Goal: Task Accomplishment & Management: Use online tool/utility

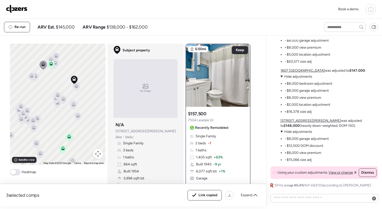
scroll to position [-87, 0]
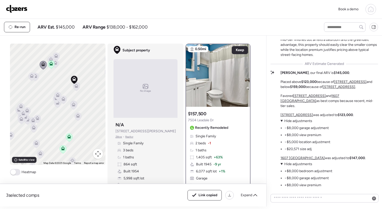
click at [17, 11] on img at bounding box center [17, 9] width 22 height 8
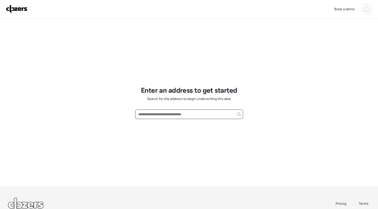
click at [177, 117] on input "text" at bounding box center [190, 114] width 104 height 7
paste input "**********"
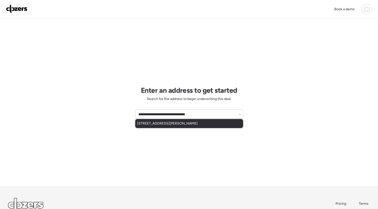
click at [206, 124] on div "[STREET_ADDRESS][PERSON_NAME]" at bounding box center [189, 123] width 108 height 9
type input "**********"
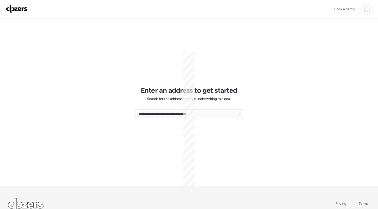
click at [208, 142] on div "**********" at bounding box center [189, 102] width 108 height 167
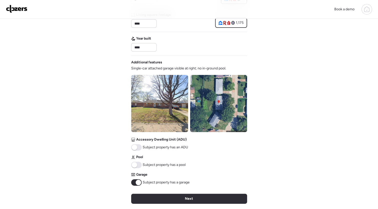
scroll to position [137, 0]
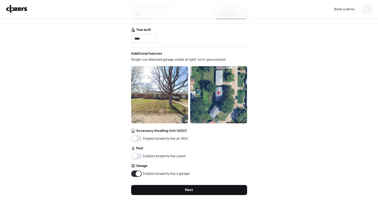
click at [212, 190] on div "Next" at bounding box center [189, 190] width 116 height 10
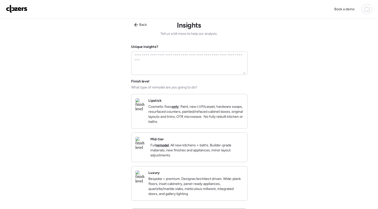
scroll to position [0, 0]
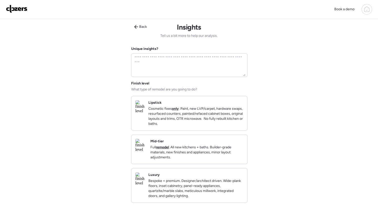
click at [213, 156] on p "Full remodel . All new kitchens + baths. Builder-grade materials, new finishes …" at bounding box center [197, 152] width 93 height 15
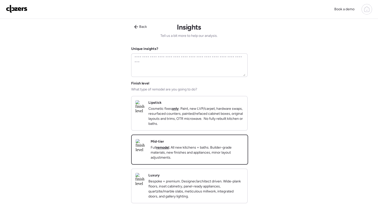
scroll to position [71, 0]
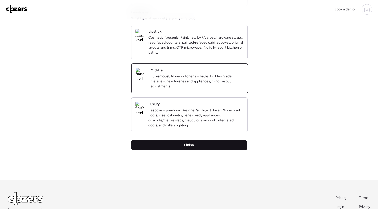
click at [216, 150] on div "Finish" at bounding box center [189, 145] width 116 height 10
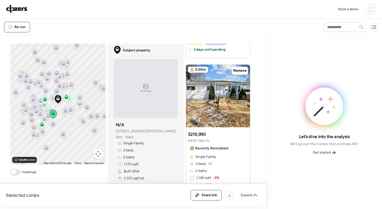
scroll to position [407, 0]
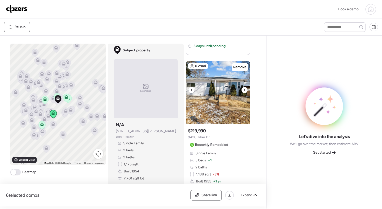
click at [244, 91] on div at bounding box center [245, 90] width 6 height 6
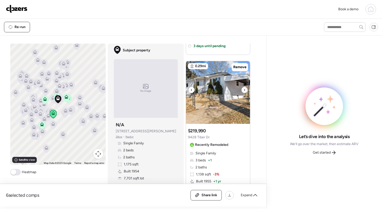
click at [244, 91] on div at bounding box center [245, 90] width 6 height 6
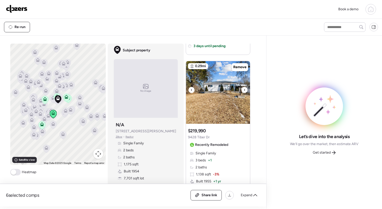
click at [244, 91] on div at bounding box center [245, 90] width 6 height 6
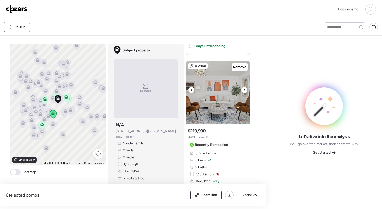
click at [244, 91] on div at bounding box center [245, 90] width 6 height 6
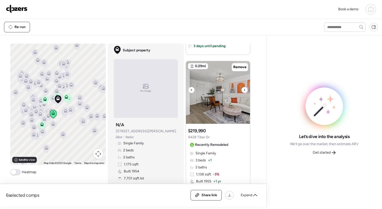
click at [244, 91] on div at bounding box center [245, 90] width 6 height 6
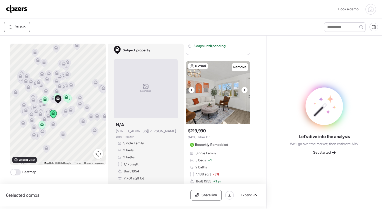
click at [244, 91] on div at bounding box center [245, 90] width 6 height 6
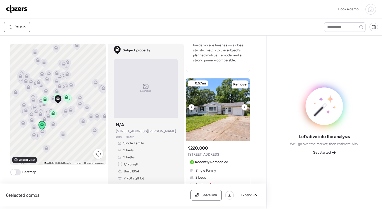
scroll to position [618, 0]
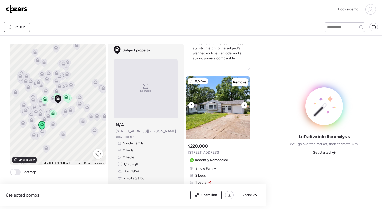
click at [244, 104] on icon at bounding box center [244, 105] width 1 height 2
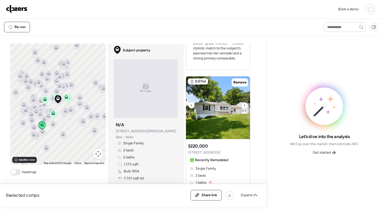
click at [244, 104] on icon at bounding box center [244, 105] width 1 height 2
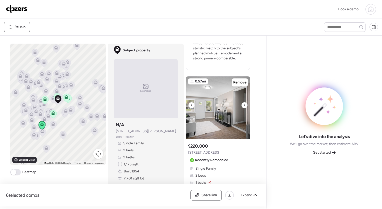
click at [244, 104] on icon at bounding box center [244, 105] width 1 height 2
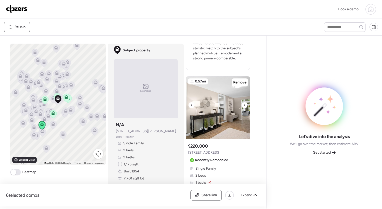
click at [244, 104] on icon at bounding box center [244, 105] width 1 height 2
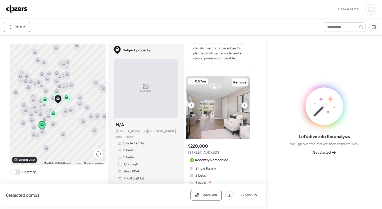
click at [244, 104] on icon at bounding box center [244, 105] width 1 height 2
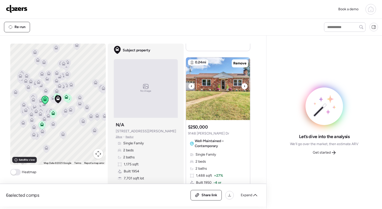
scroll to position [866, 0]
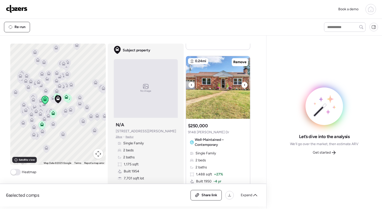
click at [244, 83] on icon at bounding box center [245, 85] width 2 height 6
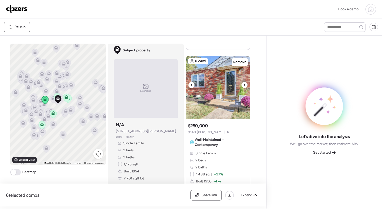
click at [244, 83] on icon at bounding box center [245, 85] width 2 height 6
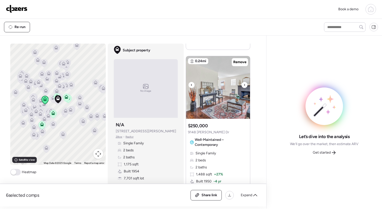
click at [244, 83] on icon at bounding box center [245, 85] width 2 height 6
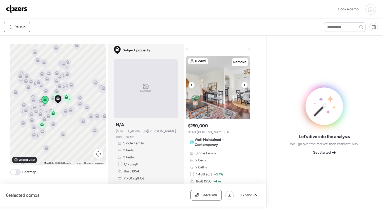
click at [244, 83] on icon at bounding box center [245, 85] width 2 height 6
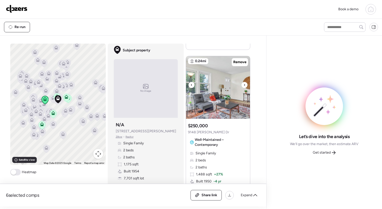
click at [244, 83] on icon at bounding box center [245, 85] width 2 height 6
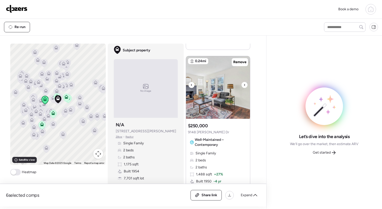
click at [244, 83] on icon at bounding box center [245, 85] width 2 height 6
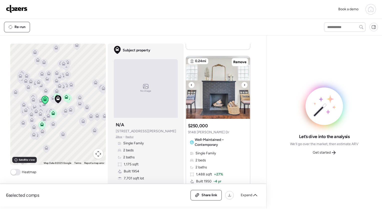
click at [244, 83] on icon at bounding box center [245, 85] width 2 height 6
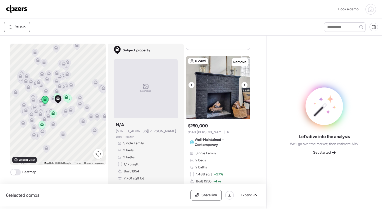
click at [244, 83] on icon at bounding box center [245, 85] width 2 height 6
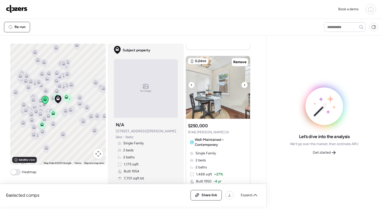
click at [244, 83] on icon at bounding box center [245, 85] width 2 height 6
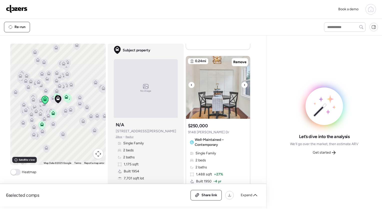
click at [244, 83] on icon at bounding box center [245, 85] width 2 height 6
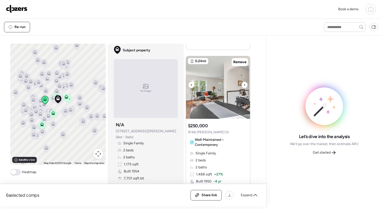
click at [244, 83] on icon at bounding box center [245, 85] width 2 height 6
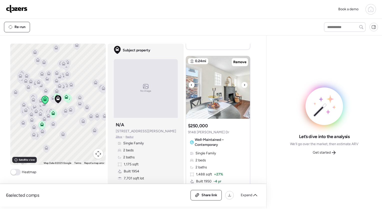
click at [244, 83] on icon at bounding box center [245, 85] width 2 height 6
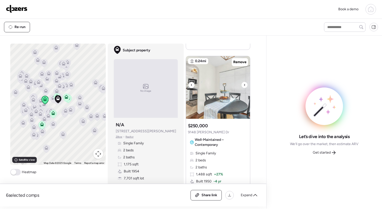
click at [244, 83] on icon at bounding box center [245, 85] width 2 height 6
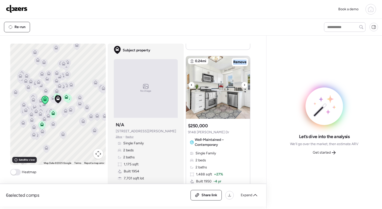
click at [244, 83] on icon at bounding box center [245, 85] width 2 height 6
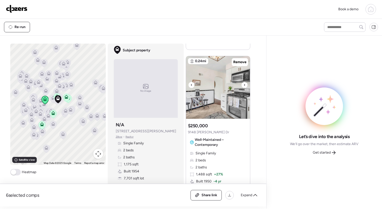
click at [244, 83] on icon at bounding box center [245, 85] width 2 height 6
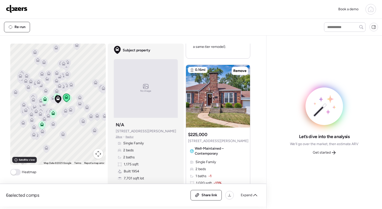
scroll to position [1081, 0]
click at [244, 93] on icon at bounding box center [245, 93] width 2 height 6
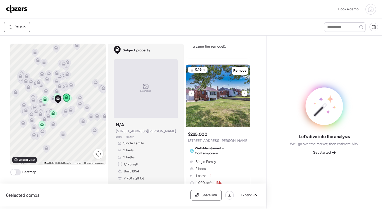
click at [244, 93] on icon at bounding box center [245, 93] width 2 height 6
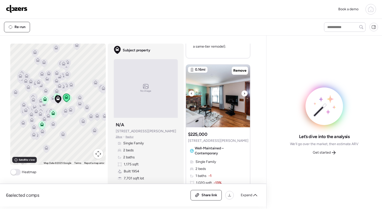
click at [244, 93] on icon at bounding box center [245, 93] width 2 height 6
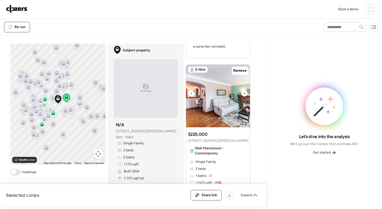
click at [244, 93] on icon at bounding box center [245, 93] width 2 height 6
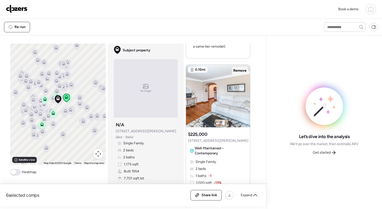
click at [242, 71] on span "Remove" at bounding box center [239, 70] width 13 height 5
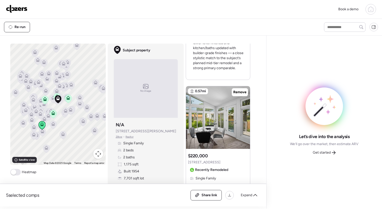
scroll to position [608, 0]
click at [242, 115] on div at bounding box center [245, 115] width 6 height 6
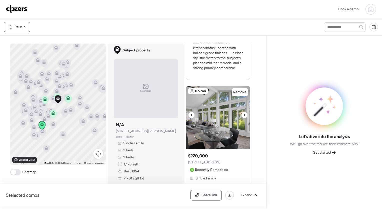
click at [242, 115] on div at bounding box center [245, 115] width 6 height 6
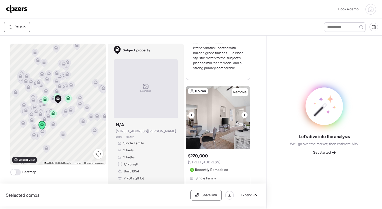
click at [242, 115] on div at bounding box center [245, 115] width 6 height 6
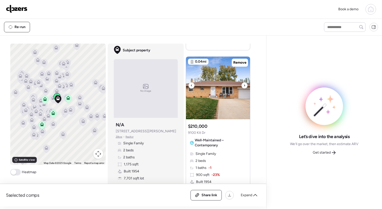
scroll to position [207, 0]
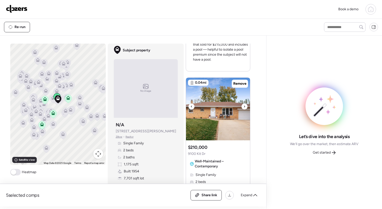
click at [244, 105] on div at bounding box center [245, 106] width 6 height 6
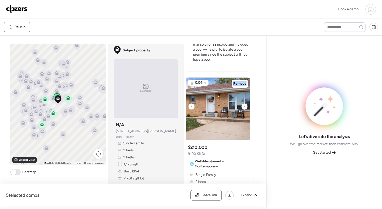
click at [244, 105] on div at bounding box center [245, 106] width 6 height 6
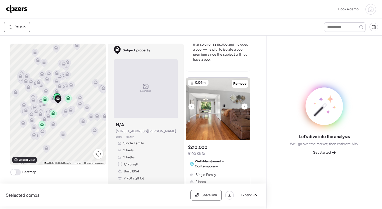
click at [244, 105] on div at bounding box center [245, 106] width 6 height 6
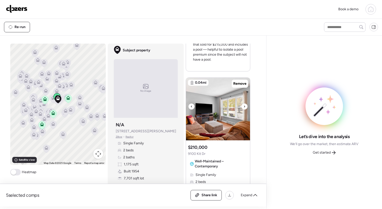
click at [191, 107] on icon at bounding box center [192, 106] width 2 height 6
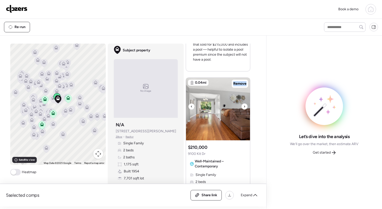
click at [191, 107] on icon at bounding box center [192, 106] width 2 height 6
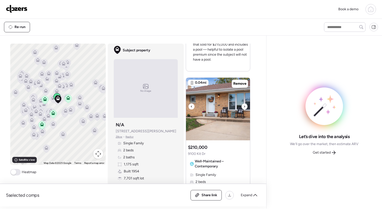
click at [191, 107] on icon at bounding box center [192, 106] width 2 height 6
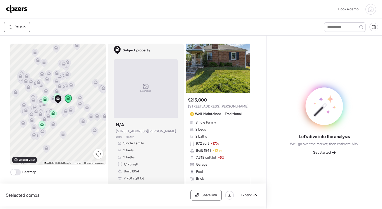
scroll to position [0, 0]
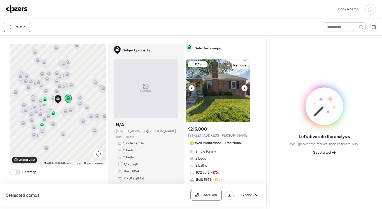
click at [191, 86] on icon at bounding box center [192, 88] width 2 height 6
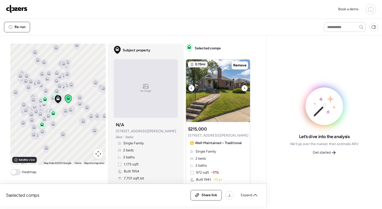
click at [191, 86] on icon at bounding box center [192, 88] width 2 height 6
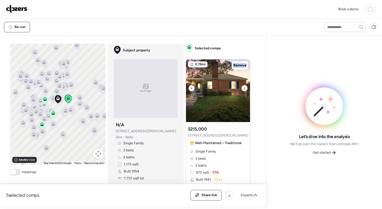
click at [191, 86] on icon at bounding box center [192, 88] width 2 height 6
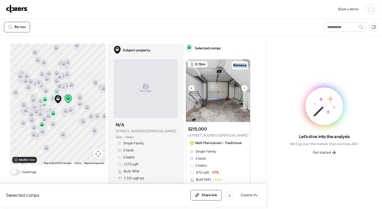
click at [191, 86] on icon at bounding box center [192, 88] width 2 height 6
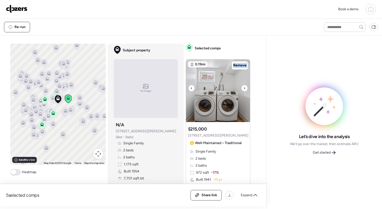
click at [191, 86] on icon at bounding box center [192, 88] width 2 height 6
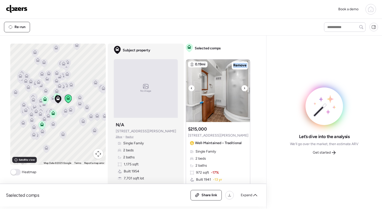
click at [191, 86] on icon at bounding box center [192, 88] width 2 height 6
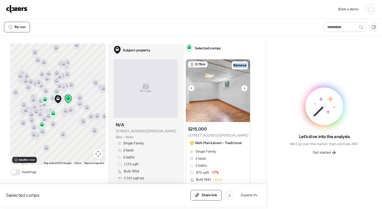
click at [191, 86] on icon at bounding box center [192, 88] width 2 height 6
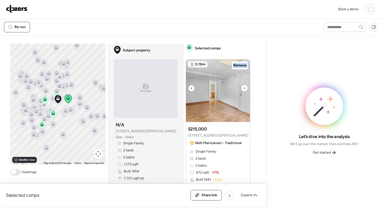
click at [191, 86] on icon at bounding box center [192, 88] width 2 height 6
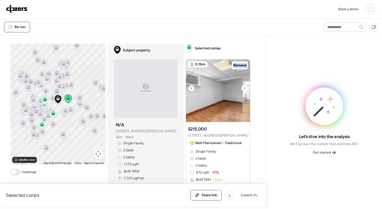
click at [191, 86] on icon at bounding box center [192, 88] width 2 height 6
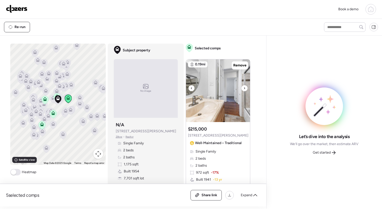
click at [191, 86] on icon at bounding box center [192, 88] width 2 height 6
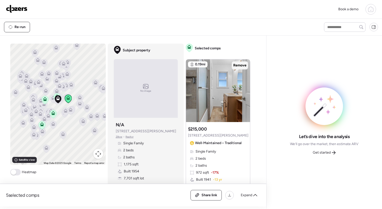
click at [239, 64] on span "Remove" at bounding box center [239, 65] width 13 height 5
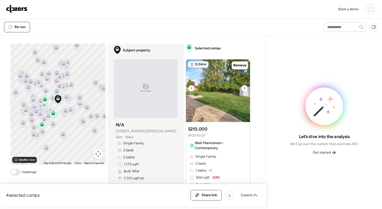
click at [244, 87] on icon at bounding box center [245, 88] width 2 height 6
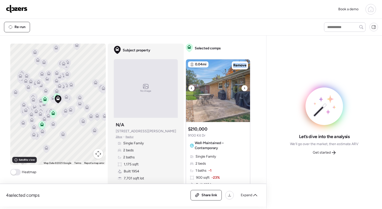
click at [244, 87] on icon at bounding box center [245, 88] width 2 height 6
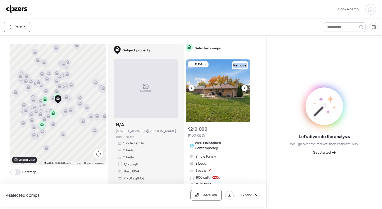
click at [244, 87] on icon at bounding box center [245, 88] width 2 height 6
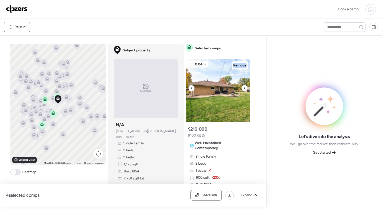
click at [244, 87] on icon at bounding box center [245, 88] width 2 height 6
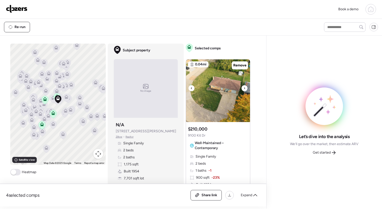
click at [244, 87] on icon at bounding box center [245, 88] width 2 height 6
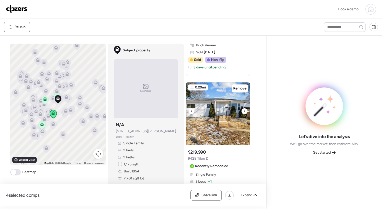
scroll to position [166, 0]
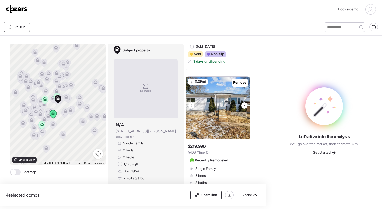
click at [242, 105] on div at bounding box center [245, 105] width 6 height 6
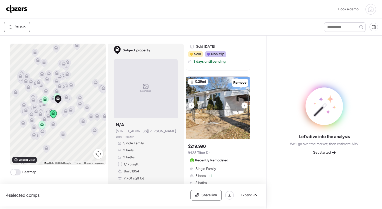
click at [242, 105] on div at bounding box center [245, 105] width 6 height 6
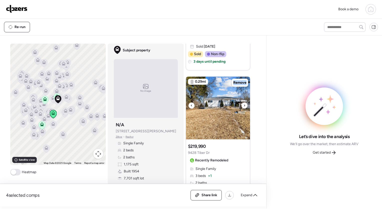
click at [242, 105] on div at bounding box center [245, 105] width 6 height 6
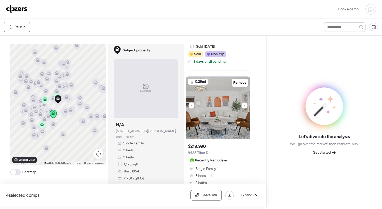
click at [242, 105] on div at bounding box center [245, 105] width 6 height 6
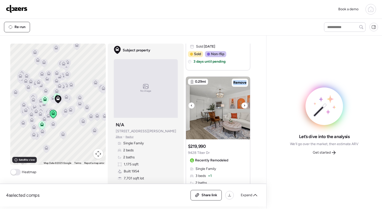
click at [242, 105] on div at bounding box center [245, 105] width 6 height 6
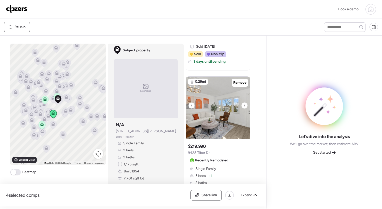
click at [242, 105] on div at bounding box center [245, 105] width 6 height 6
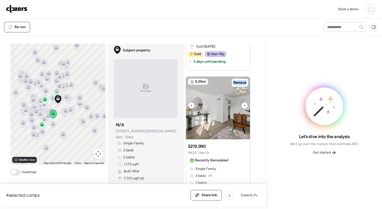
click at [242, 105] on div at bounding box center [245, 105] width 6 height 6
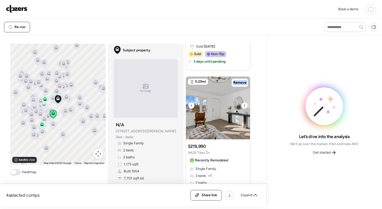
click at [242, 105] on div at bounding box center [245, 105] width 6 height 6
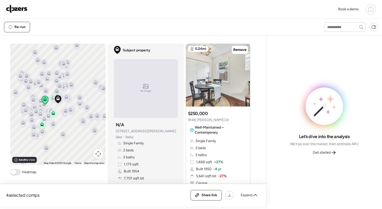
scroll to position [654, 0]
click at [244, 73] on div at bounding box center [245, 72] width 6 height 6
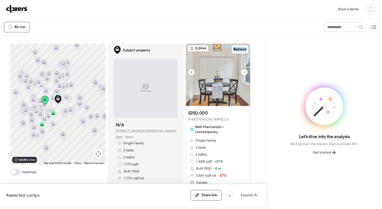
click at [244, 73] on div at bounding box center [245, 72] width 6 height 6
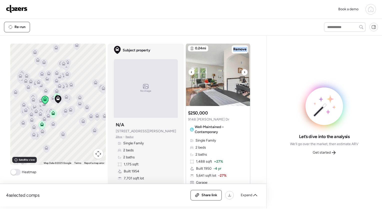
click at [244, 73] on div at bounding box center [245, 72] width 6 height 6
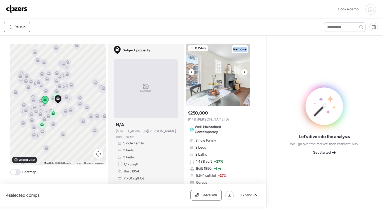
click at [244, 73] on div at bounding box center [245, 72] width 6 height 6
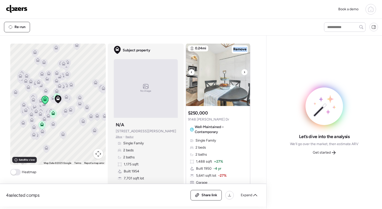
click at [244, 73] on div at bounding box center [245, 72] width 6 height 6
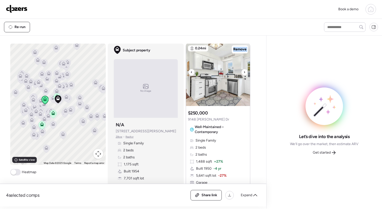
click at [244, 73] on div at bounding box center [245, 72] width 6 height 6
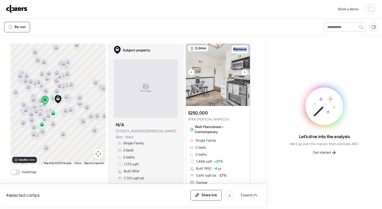
click at [244, 73] on div at bounding box center [245, 72] width 6 height 6
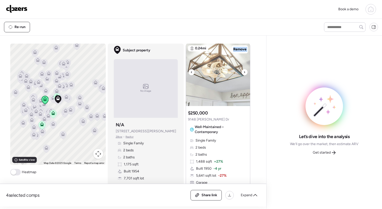
click at [244, 73] on div at bounding box center [245, 72] width 6 height 6
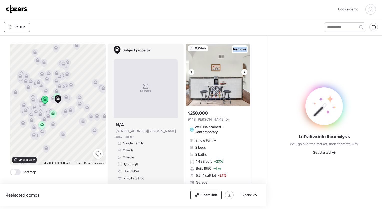
click at [244, 73] on div at bounding box center [245, 72] width 6 height 6
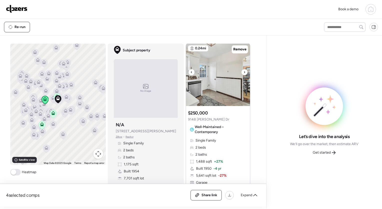
click at [244, 73] on div at bounding box center [245, 72] width 6 height 6
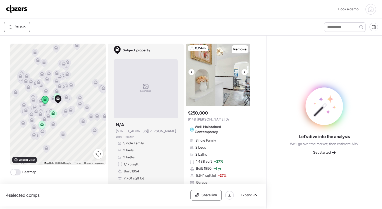
click at [244, 73] on div at bounding box center [245, 72] width 6 height 6
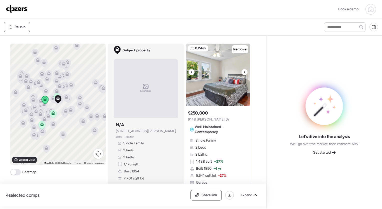
click at [244, 73] on div at bounding box center [245, 72] width 6 height 6
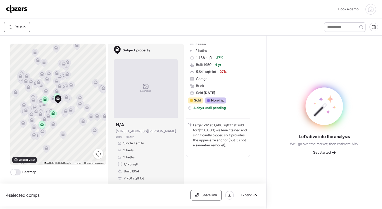
scroll to position [757, 0]
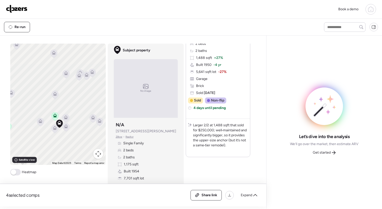
click at [66, 128] on icon at bounding box center [66, 127] width 7 height 8
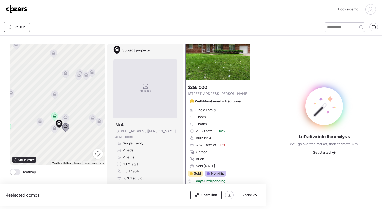
scroll to position [0, 0]
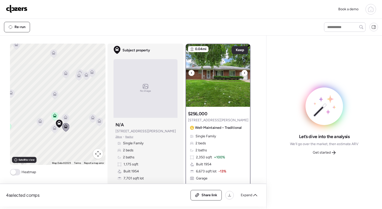
click at [244, 73] on icon at bounding box center [245, 73] width 2 height 6
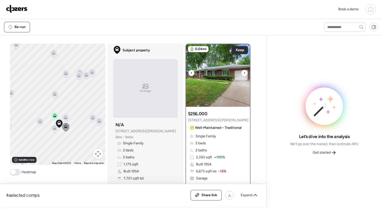
click at [244, 73] on icon at bounding box center [245, 73] width 2 height 6
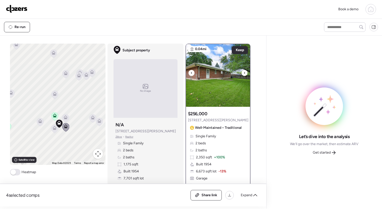
click at [244, 73] on icon at bounding box center [245, 73] width 2 height 6
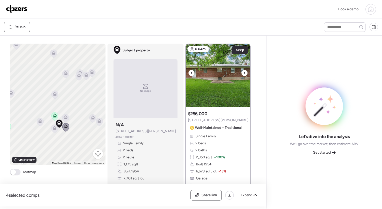
click at [244, 73] on icon at bounding box center [245, 73] width 2 height 6
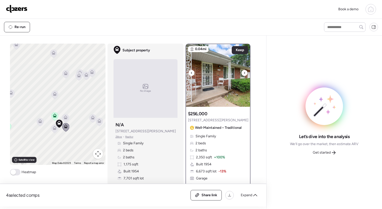
click at [244, 73] on icon at bounding box center [245, 73] width 2 height 6
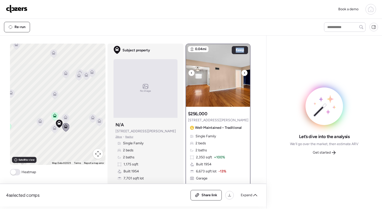
click at [244, 73] on icon at bounding box center [245, 73] width 2 height 6
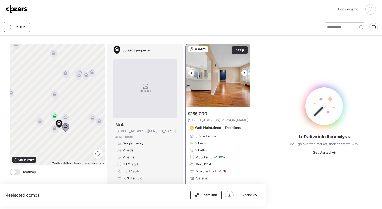
click at [242, 73] on div at bounding box center [245, 73] width 6 height 6
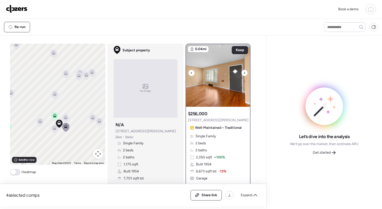
click at [244, 73] on icon at bounding box center [245, 73] width 2 height 6
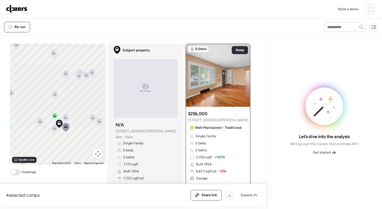
click at [64, 119] on icon at bounding box center [66, 117] width 4 height 4
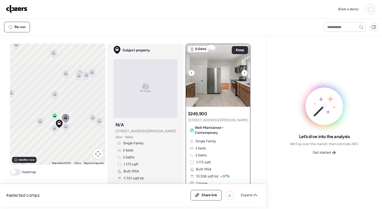
click at [245, 74] on img at bounding box center [218, 75] width 64 height 63
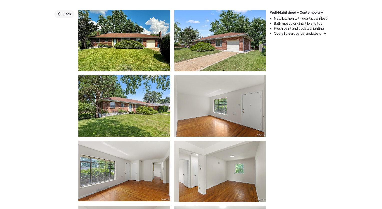
click at [64, 11] on div "Back" at bounding box center [65, 14] width 20 height 8
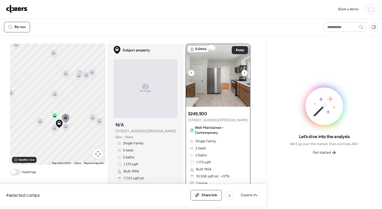
click at [247, 74] on img at bounding box center [218, 75] width 64 height 63
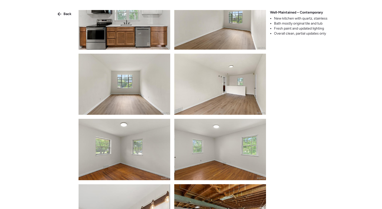
scroll to position [348, 0]
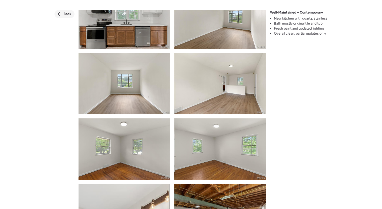
click at [67, 17] on div "Back" at bounding box center [65, 14] width 20 height 8
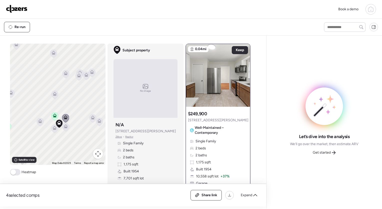
click at [54, 129] on icon at bounding box center [54, 129] width 3 height 2
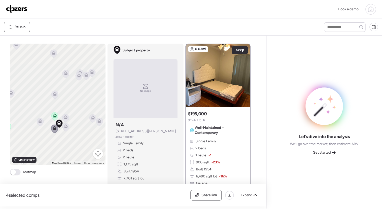
click at [54, 129] on div "To navigate, press the arrow keys. To activate drag with keyboard, press Alt + …" at bounding box center [58, 104] width 96 height 121
click at [52, 134] on icon at bounding box center [53, 133] width 3 height 2
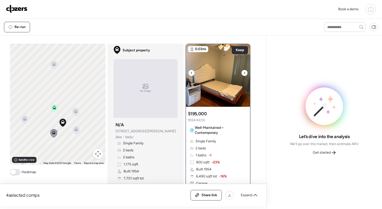
click at [227, 86] on img at bounding box center [218, 75] width 64 height 63
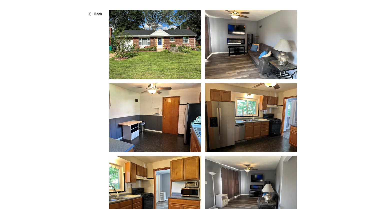
scroll to position [207, 0]
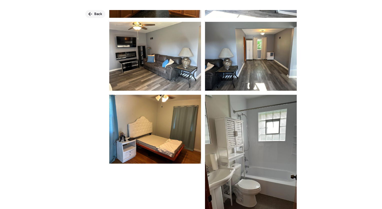
click at [98, 15] on span "Back" at bounding box center [98, 14] width 8 height 5
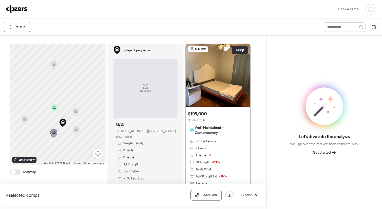
click at [74, 129] on icon at bounding box center [76, 129] width 4 height 4
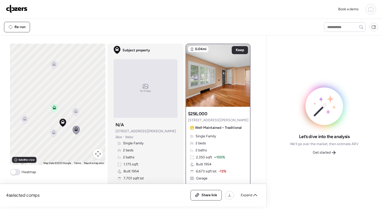
click at [23, 120] on icon at bounding box center [25, 119] width 4 height 4
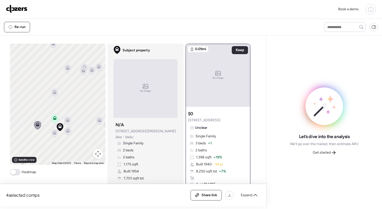
click at [96, 123] on icon at bounding box center [99, 121] width 7 height 9
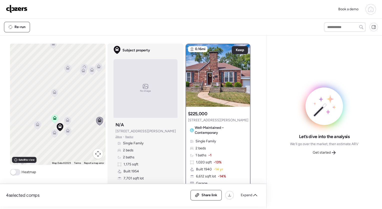
click at [55, 96] on icon at bounding box center [54, 93] width 7 height 9
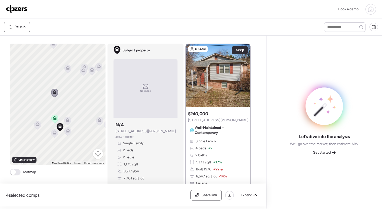
click at [77, 71] on div "To activate drag with keyboard, press Alt + Enter. Once in keyboard drag state,…" at bounding box center [58, 104] width 96 height 121
click at [85, 71] on icon at bounding box center [84, 68] width 7 height 9
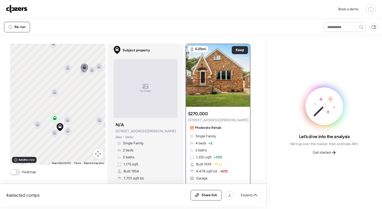
click at [80, 75] on icon at bounding box center [83, 71] width 7 height 8
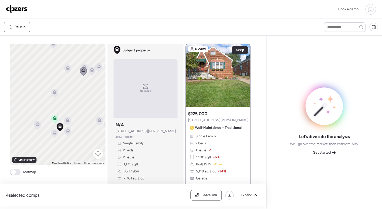
click at [67, 70] on icon at bounding box center [67, 69] width 7 height 8
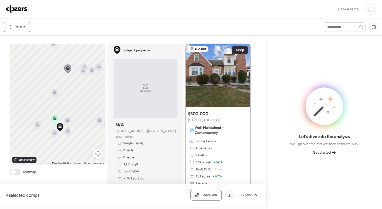
click at [85, 71] on icon at bounding box center [84, 68] width 7 height 9
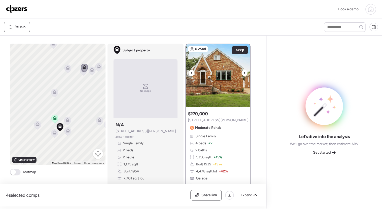
click at [244, 74] on div at bounding box center [245, 73] width 6 height 6
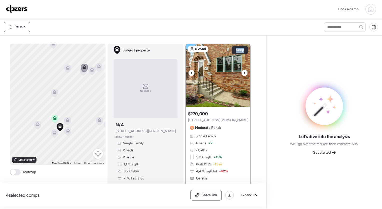
click at [244, 74] on div at bounding box center [245, 73] width 6 height 6
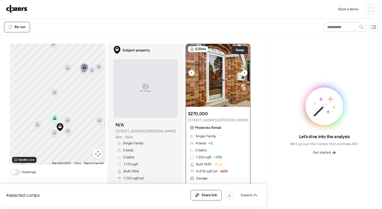
click at [244, 74] on div at bounding box center [245, 73] width 6 height 6
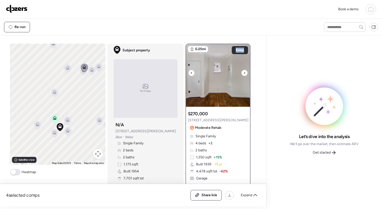
click at [244, 74] on div at bounding box center [245, 73] width 6 height 6
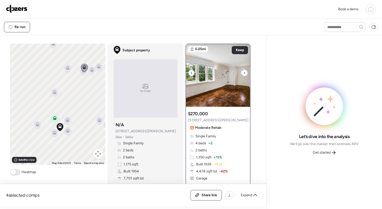
click at [244, 74] on div at bounding box center [245, 73] width 6 height 6
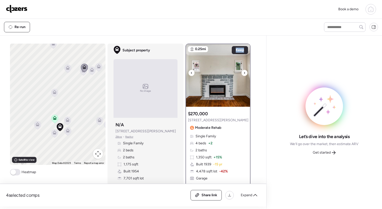
click at [244, 74] on div at bounding box center [245, 73] width 6 height 6
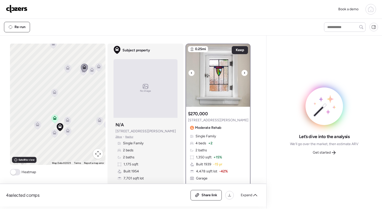
click at [244, 74] on div at bounding box center [245, 73] width 6 height 6
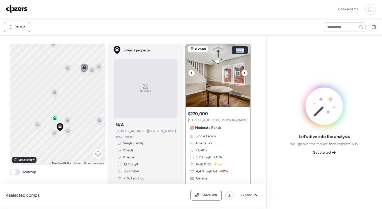
click at [244, 74] on div at bounding box center [245, 73] width 6 height 6
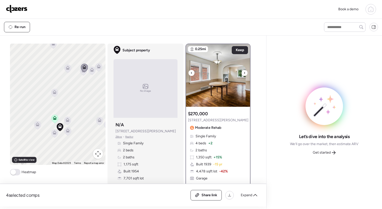
click at [244, 74] on div at bounding box center [245, 73] width 6 height 6
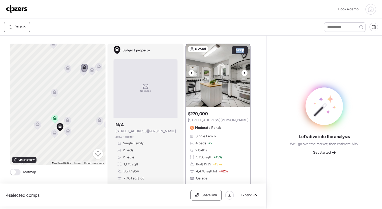
click at [244, 74] on div at bounding box center [245, 73] width 6 height 6
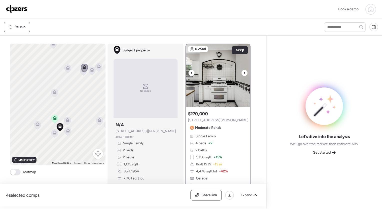
click at [244, 74] on div at bounding box center [245, 73] width 6 height 6
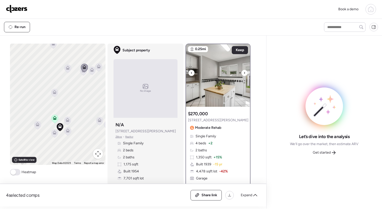
click at [244, 74] on div at bounding box center [245, 73] width 6 height 6
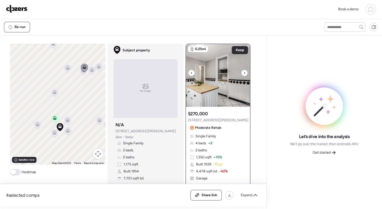
click at [244, 74] on div at bounding box center [245, 73] width 6 height 6
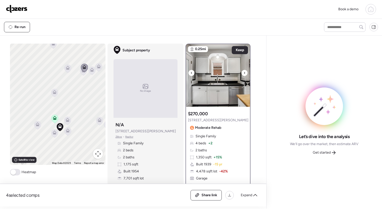
click at [244, 74] on div at bounding box center [245, 73] width 6 height 6
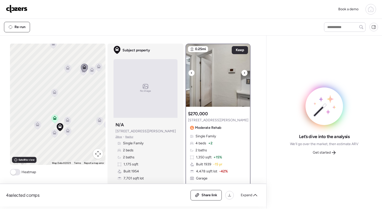
click at [244, 74] on div at bounding box center [245, 73] width 6 height 6
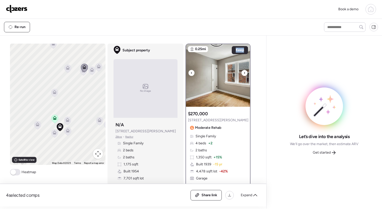
click at [244, 74] on div at bounding box center [245, 73] width 6 height 6
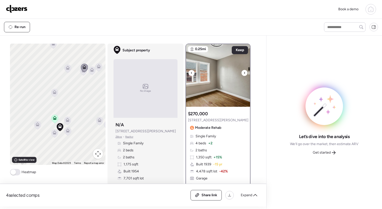
click at [244, 74] on div at bounding box center [245, 73] width 6 height 6
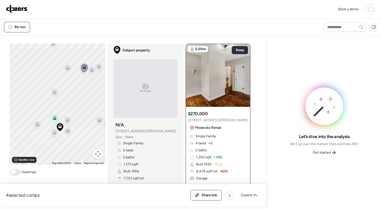
click at [89, 73] on icon at bounding box center [92, 71] width 7 height 8
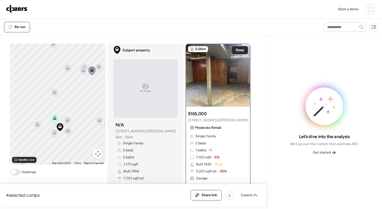
click at [97, 65] on icon at bounding box center [99, 65] width 4 height 2
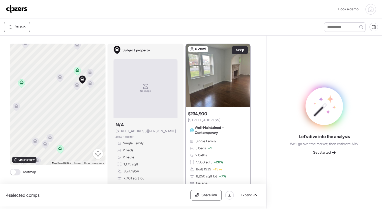
drag, startPoint x: 42, startPoint y: 143, endPoint x: 66, endPoint y: 93, distance: 55.7
click at [66, 93] on div "To activate drag with keyboard, press Alt + Enter. Once in keyboard drag state,…" at bounding box center [58, 104] width 96 height 121
click at [15, 107] on icon at bounding box center [16, 108] width 3 height 2
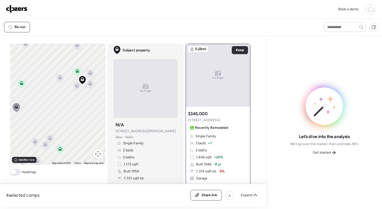
click at [33, 142] on icon at bounding box center [34, 142] width 3 height 2
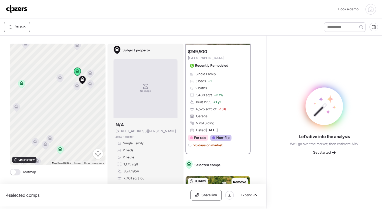
scroll to position [61, 0]
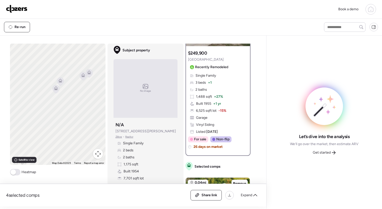
drag, startPoint x: 78, startPoint y: 146, endPoint x: 18, endPoint y: 86, distance: 84.7
click at [18, 86] on div "To activate drag with keyboard, press Alt + Enter. Once in keyboard drag state,…" at bounding box center [58, 104] width 96 height 121
click at [61, 82] on icon at bounding box center [61, 81] width 4 height 4
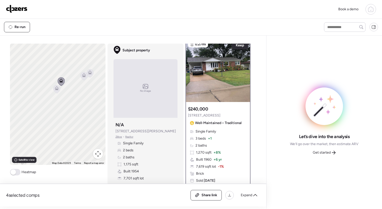
scroll to position [0, 0]
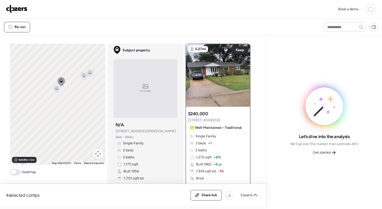
click at [55, 90] on icon at bounding box center [56, 89] width 7 height 8
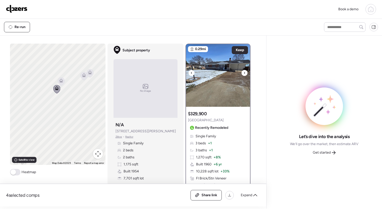
click at [242, 72] on div at bounding box center [245, 73] width 6 height 6
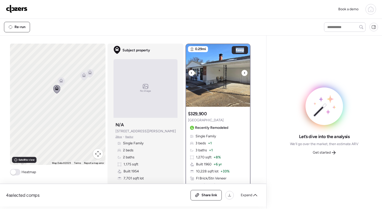
click at [242, 72] on div at bounding box center [245, 73] width 6 height 6
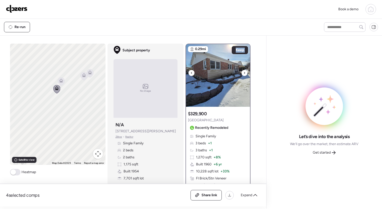
click at [242, 72] on div at bounding box center [245, 73] width 6 height 6
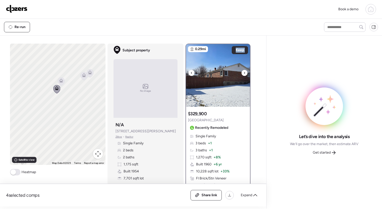
click at [242, 72] on div at bounding box center [245, 73] width 6 height 6
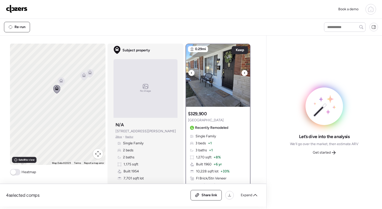
click at [242, 72] on div at bounding box center [245, 73] width 6 height 6
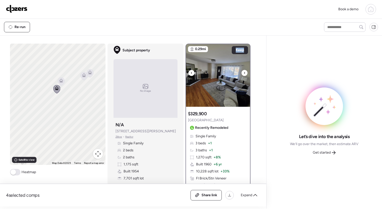
click at [242, 72] on div at bounding box center [245, 73] width 6 height 6
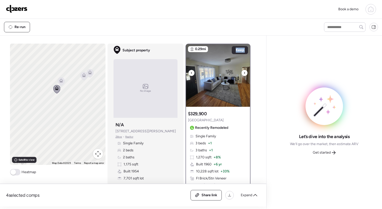
click at [242, 72] on div at bounding box center [245, 73] width 6 height 6
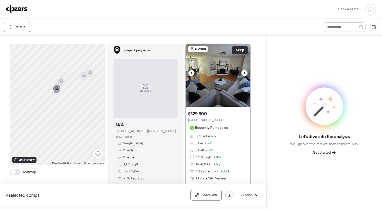
click at [242, 72] on div at bounding box center [245, 73] width 6 height 6
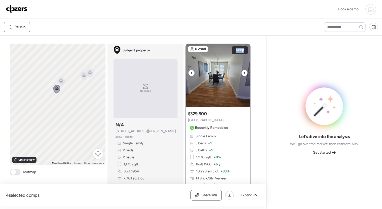
click at [242, 72] on div at bounding box center [245, 73] width 6 height 6
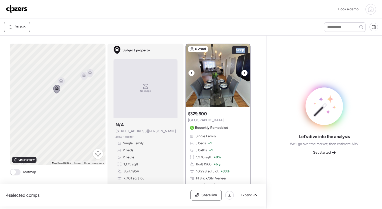
click at [242, 72] on div at bounding box center [245, 73] width 6 height 6
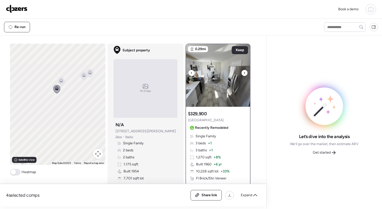
click at [242, 72] on div at bounding box center [245, 73] width 6 height 6
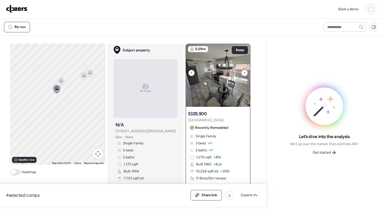
click at [242, 72] on div at bounding box center [245, 73] width 6 height 6
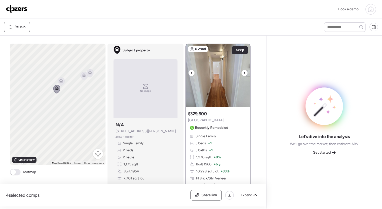
click at [242, 72] on div at bounding box center [245, 73] width 6 height 6
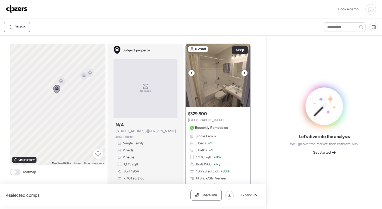
click at [242, 72] on div at bounding box center [245, 73] width 6 height 6
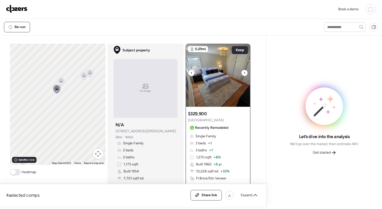
click at [242, 72] on div at bounding box center [245, 73] width 6 height 6
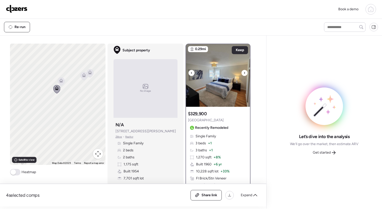
click at [242, 72] on div at bounding box center [245, 73] width 6 height 6
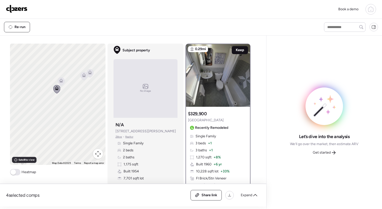
click at [238, 48] on span "Keep" at bounding box center [240, 50] width 8 height 5
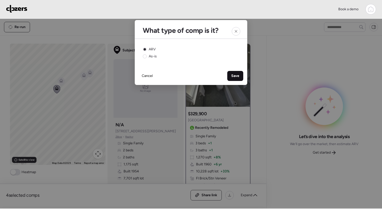
click at [236, 75] on span "Save" at bounding box center [235, 75] width 8 height 5
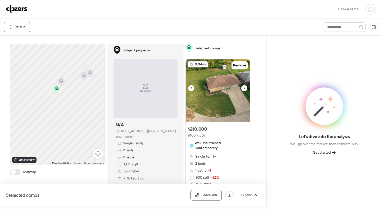
scroll to position [164, 0]
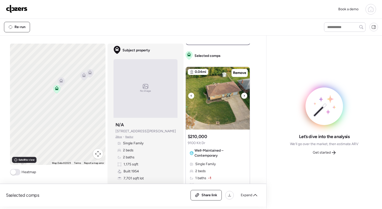
click at [243, 97] on icon at bounding box center [244, 96] width 2 height 6
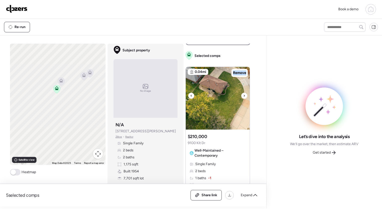
click at [243, 97] on icon at bounding box center [244, 96] width 2 height 6
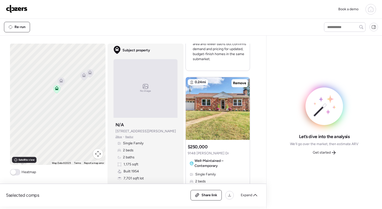
scroll to position [790, 0]
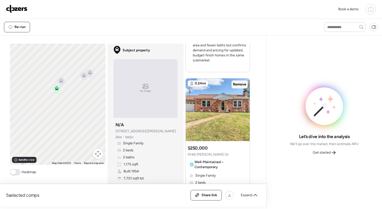
click at [244, 84] on span "Remove" at bounding box center [239, 84] width 13 height 5
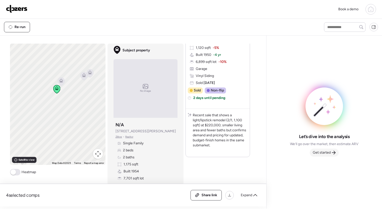
click at [329, 153] on span "Get started" at bounding box center [322, 152] width 18 height 5
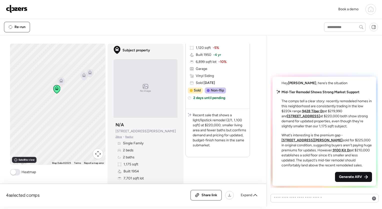
click at [350, 177] on span "Generate ARV" at bounding box center [350, 176] width 23 height 5
